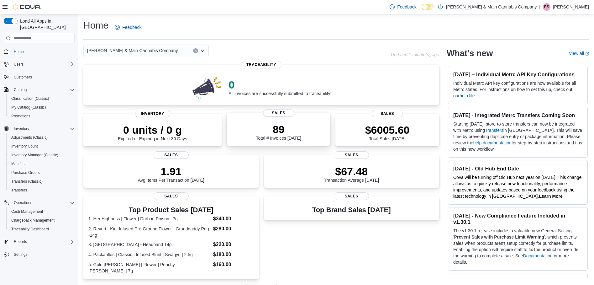
click at [294, 133] on p "89" at bounding box center [278, 129] width 45 height 13
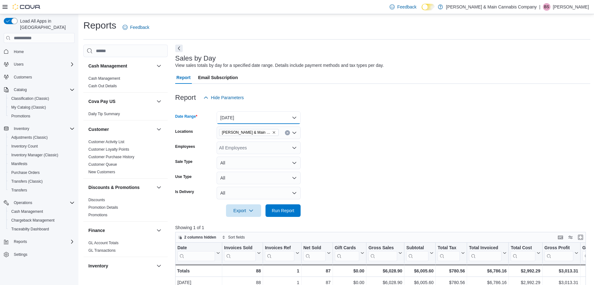
click at [294, 118] on button "[DATE]" at bounding box center [259, 117] width 84 height 13
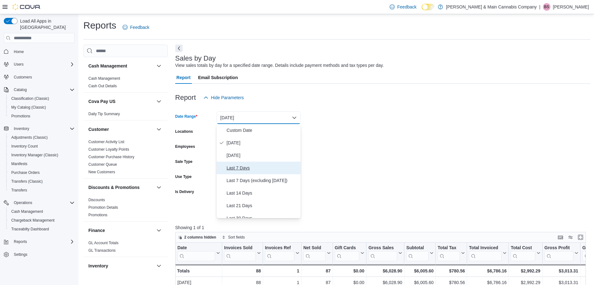
click at [240, 166] on span "Last 7 Days" at bounding box center [262, 168] width 71 height 8
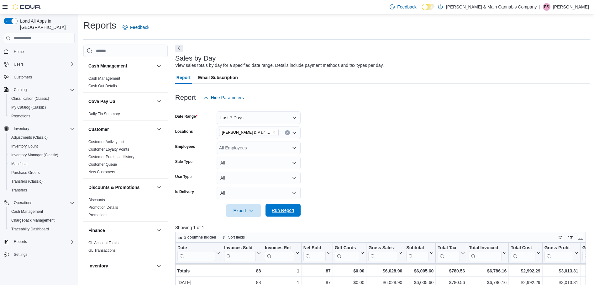
click at [275, 205] on span "Run Report" at bounding box center [283, 210] width 28 height 13
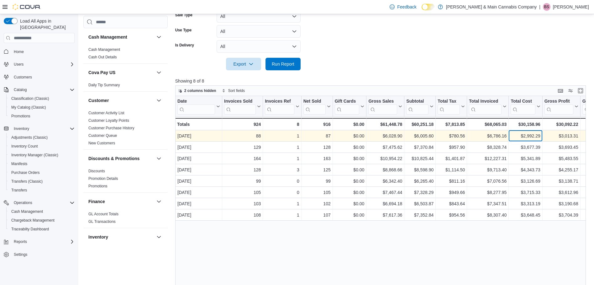
click at [538, 135] on div "$2,992.29" at bounding box center [525, 136] width 29 height 8
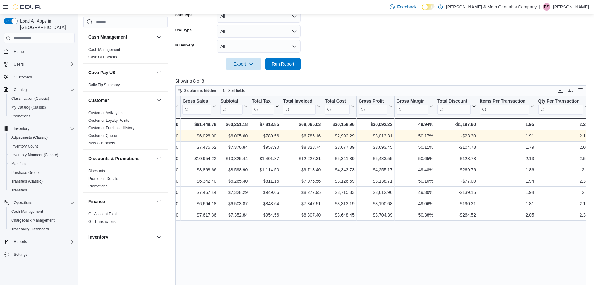
scroll to position [0, 241]
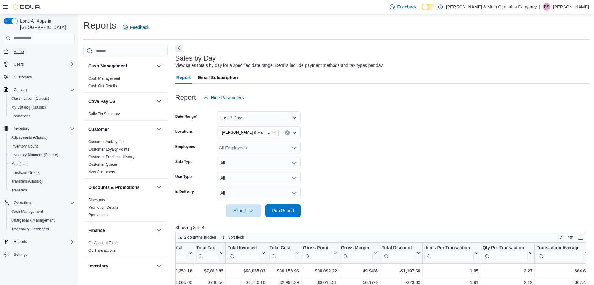
click at [19, 49] on span "Home" at bounding box center [19, 51] width 10 height 5
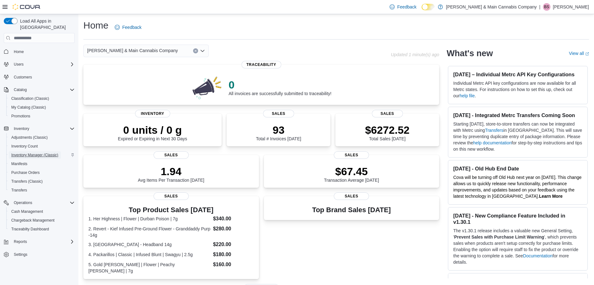
click at [34, 152] on span "Inventory Manager (Classic)" at bounding box center [34, 154] width 47 height 5
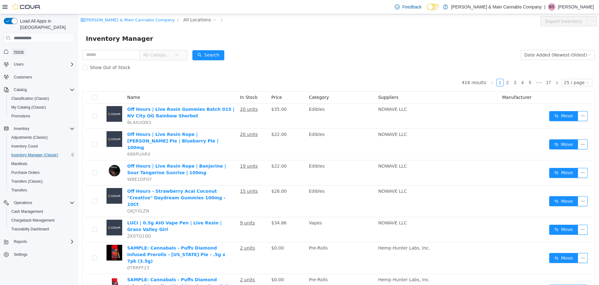
click at [23, 49] on span "Home" at bounding box center [19, 51] width 10 height 5
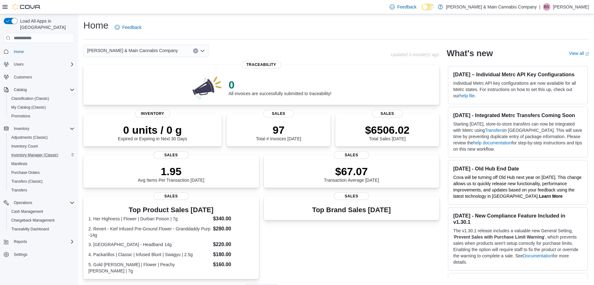
scroll to position [130, 0]
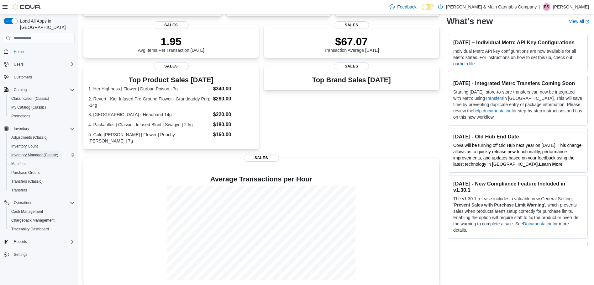
click at [29, 152] on span "Inventory Manager (Classic)" at bounding box center [34, 154] width 47 height 5
